Goal: Task Accomplishment & Management: Manage account settings

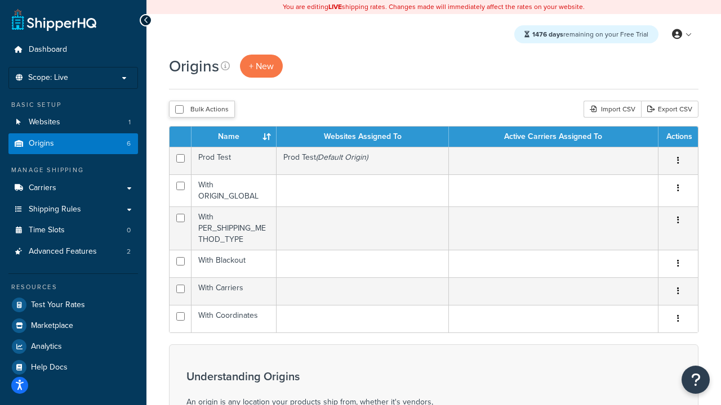
click at [179, 109] on input "checkbox" at bounding box center [179, 109] width 8 height 8
checkbox input "true"
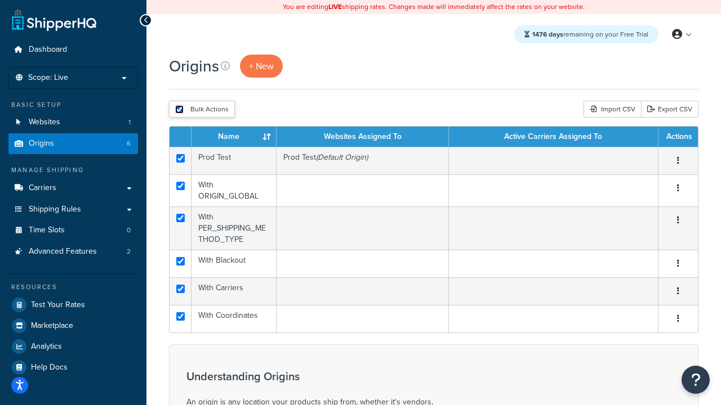
checkbox input "true"
click at [0, 0] on button "Delete" at bounding box center [0, 0] width 0 height 0
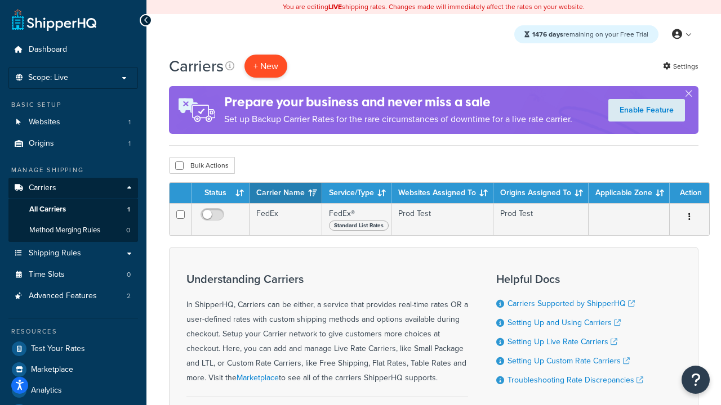
click at [266, 66] on button "+ New" at bounding box center [265, 66] width 43 height 23
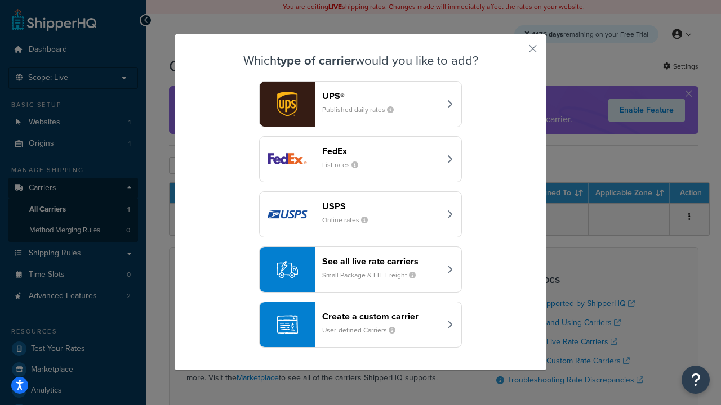
click at [360, 160] on small "List rates" at bounding box center [344, 165] width 45 height 10
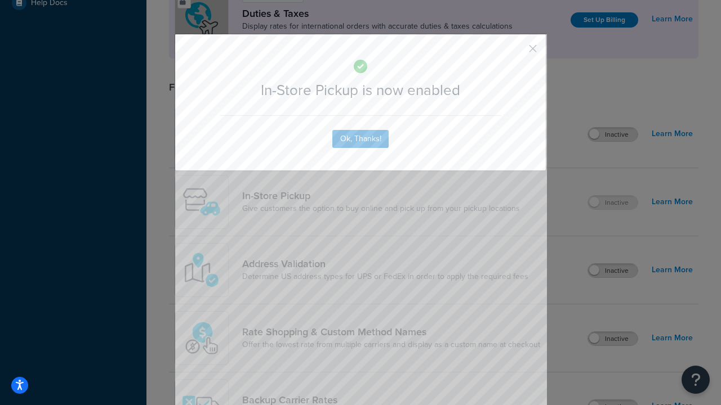
click at [516, 51] on button "button" at bounding box center [516, 52] width 3 height 3
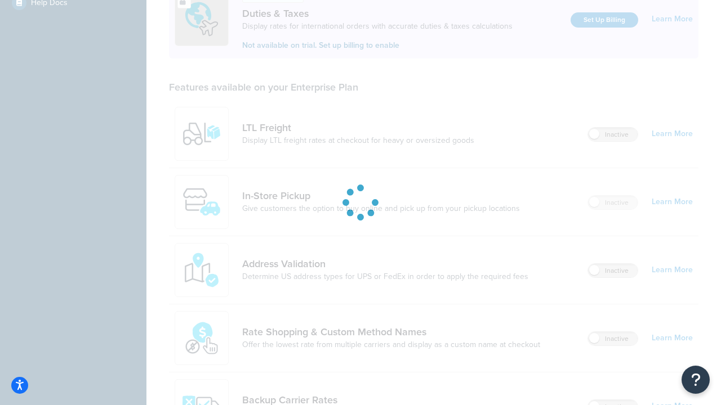
scroll to position [386, 0]
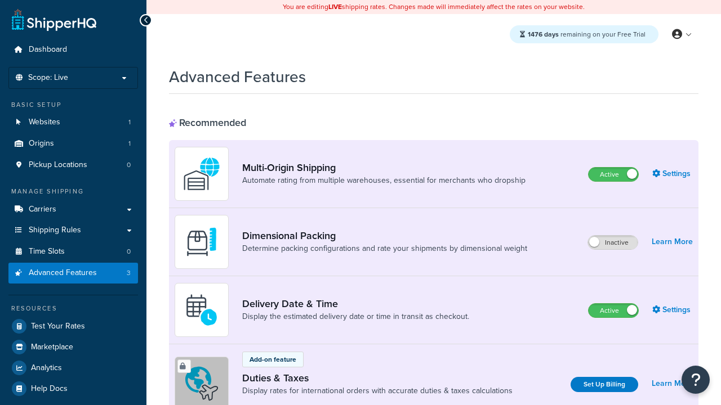
click at [613, 175] on label "Active" at bounding box center [613, 175] width 50 height 14
click at [613, 311] on label "Active" at bounding box center [613, 311] width 50 height 14
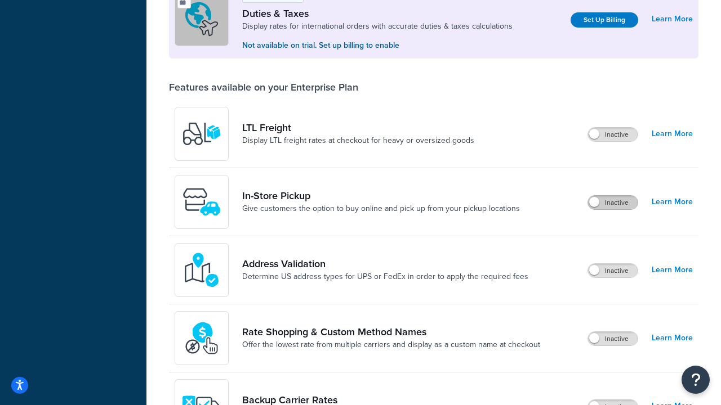
scroll to position [343, 0]
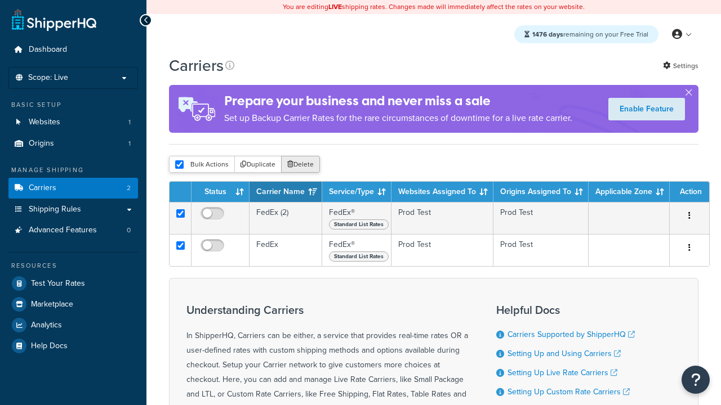
click at [300, 164] on button "Delete" at bounding box center [300, 164] width 39 height 17
